Goal: Transaction & Acquisition: Purchase product/service

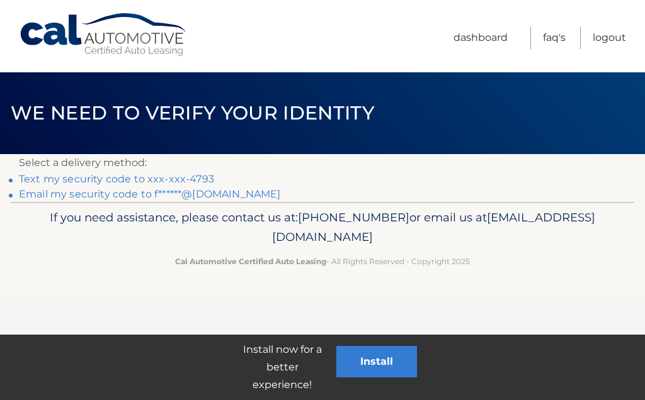
click at [47, 178] on link "Text my security code to xxx-xxx-4793" at bounding box center [116, 179] width 195 height 12
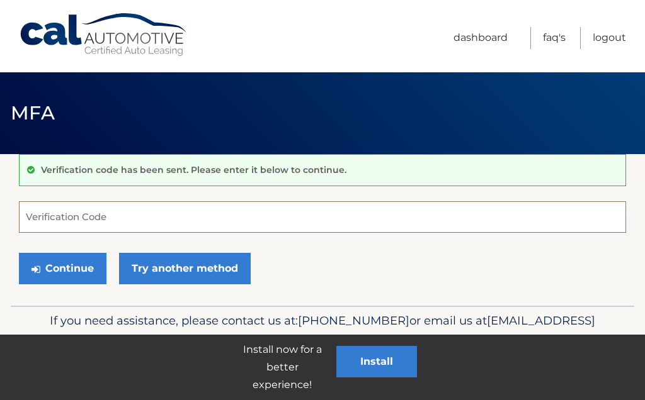
click at [183, 217] on input "Verification Code" at bounding box center [322, 216] width 607 height 31
type input "760757"
click at [71, 264] on button "Continue" at bounding box center [63, 268] width 88 height 31
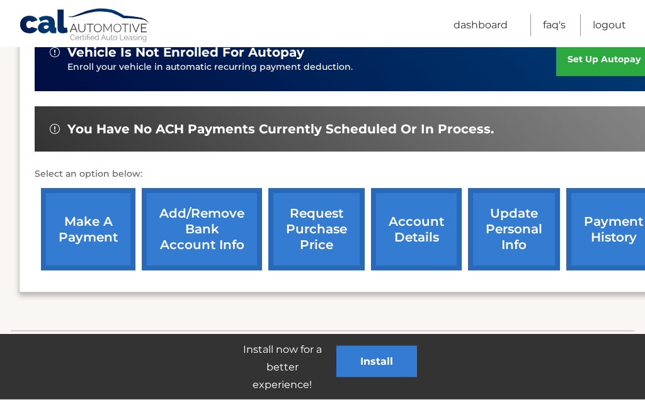
scroll to position [354, 0]
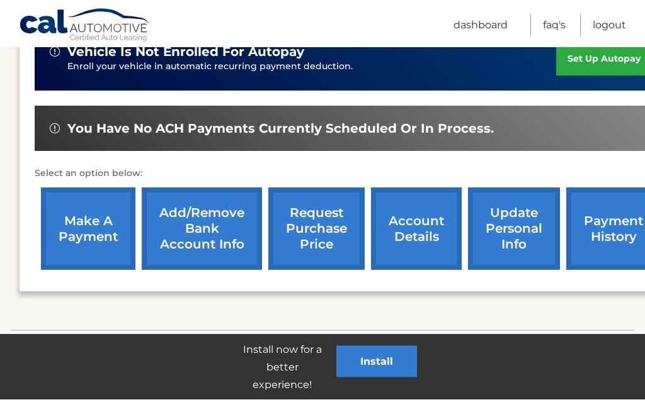
click at [86, 209] on link "make a payment" at bounding box center [88, 229] width 94 height 82
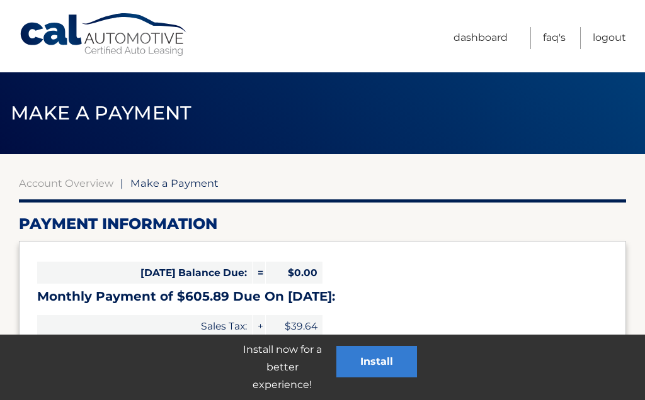
select select "NWI4NmNkZmEtMDQ1OC00Yjk2LWIxNDItZmI3OTM2MDlkYzdl"
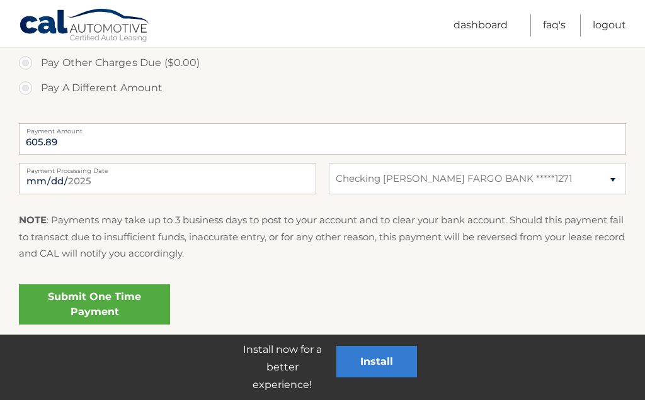
scroll to position [495, 0]
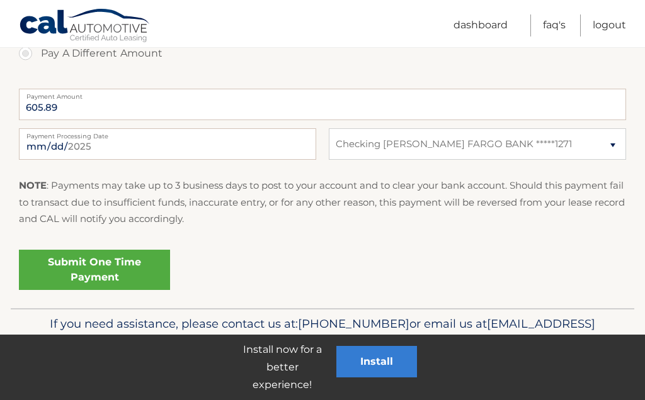
click at [99, 273] on link "Submit One Time Payment" at bounding box center [94, 270] width 151 height 40
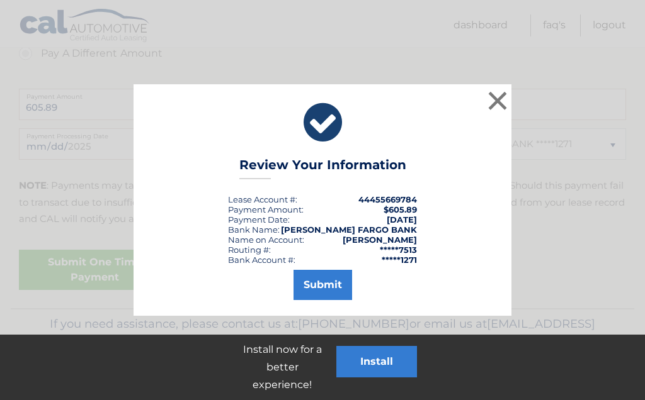
click at [333, 286] on button "Submit" at bounding box center [322, 285] width 59 height 30
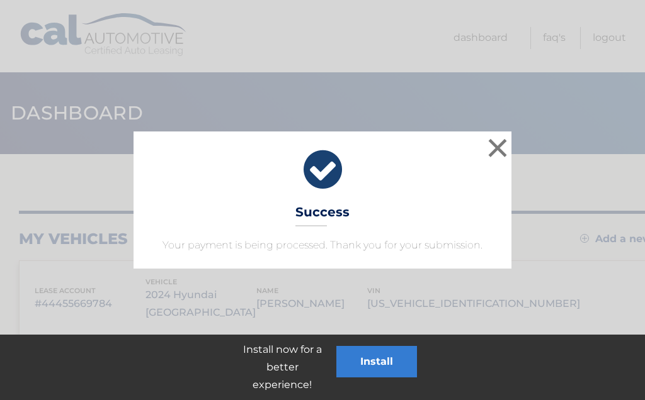
click at [504, 144] on button "×" at bounding box center [497, 147] width 25 height 25
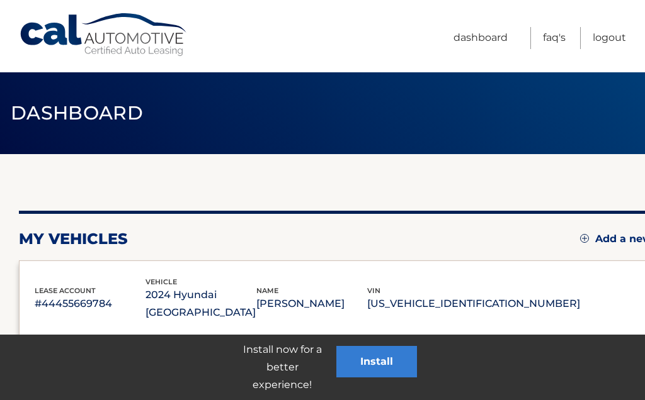
click at [614, 33] on link "Logout" at bounding box center [608, 38] width 33 height 22
